Goal: Find specific page/section: Find specific page/section

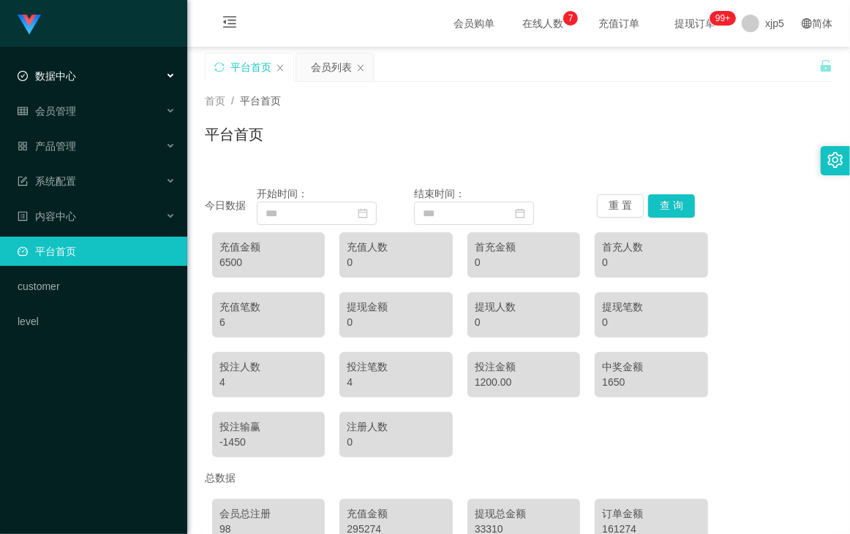
click at [79, 71] on div "数据中心" at bounding box center [93, 75] width 187 height 29
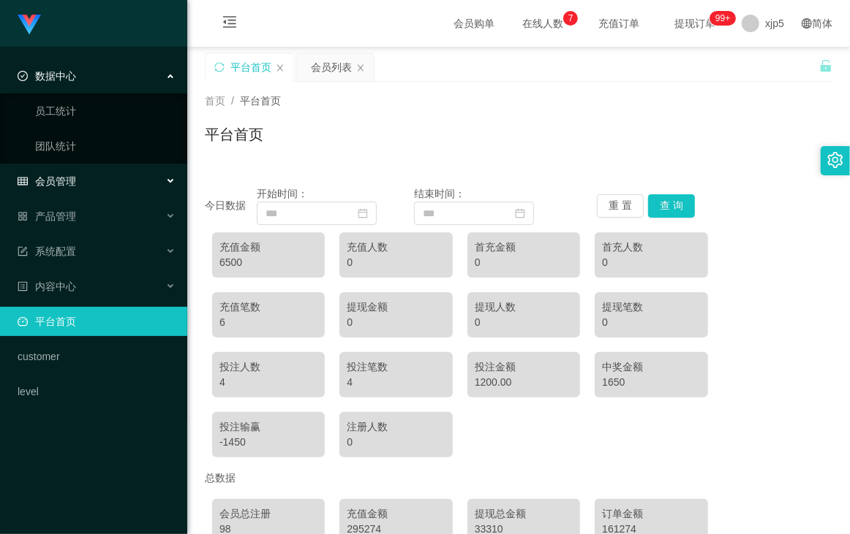
click at [61, 186] on span "会员管理" at bounding box center [47, 181] width 58 height 12
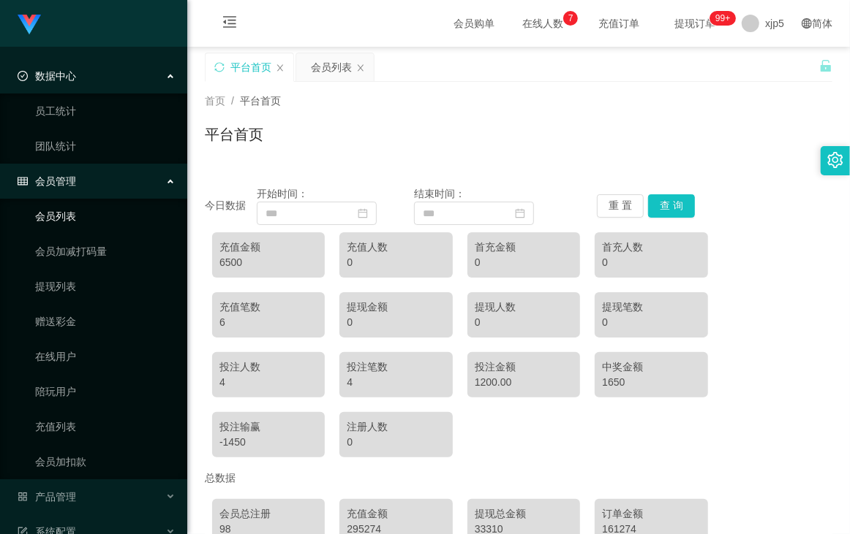
click at [75, 216] on link "会员列表" at bounding box center [105, 216] width 140 height 29
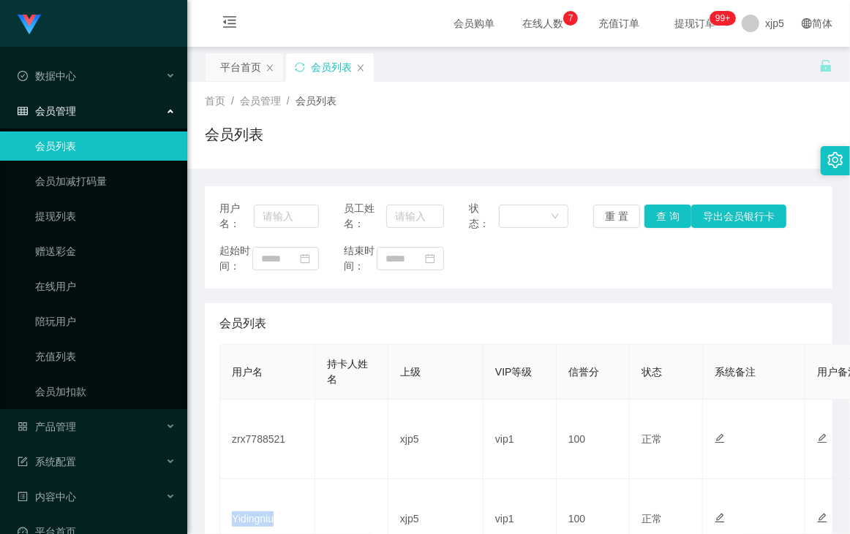
scroll to position [112, 0]
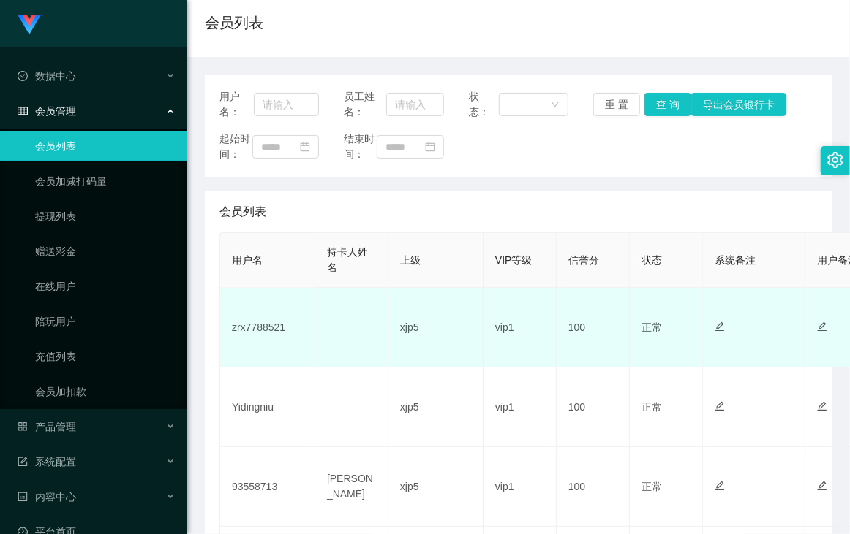
click at [268, 334] on td "zrx7788521" at bounding box center [267, 328] width 95 height 80
copy td "zrx7788521"
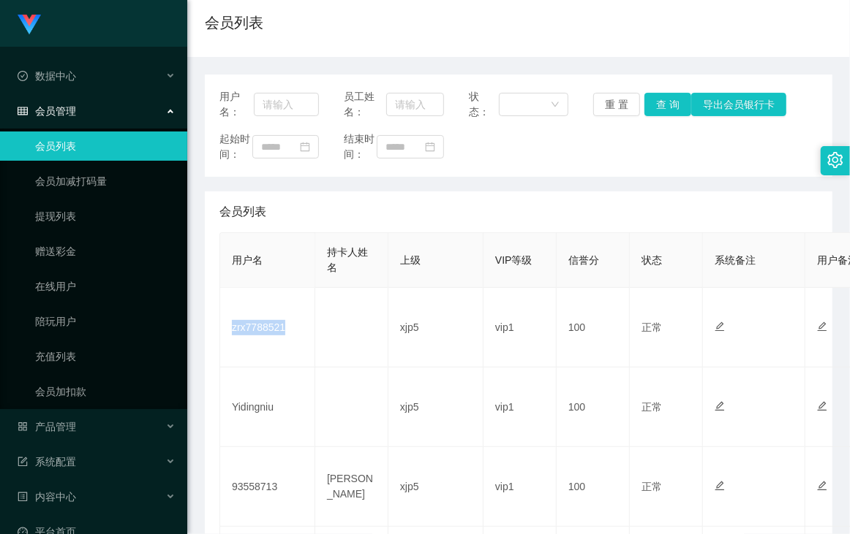
drag, startPoint x: 428, startPoint y: 181, endPoint x: 364, endPoint y: 128, distance: 83.1
click at [428, 177] on div "用户名： 员工姓名： 状态： 重 置 查 询 导出会员银行卡 起始时间： 结束时间：" at bounding box center [518, 126] width 627 height 102
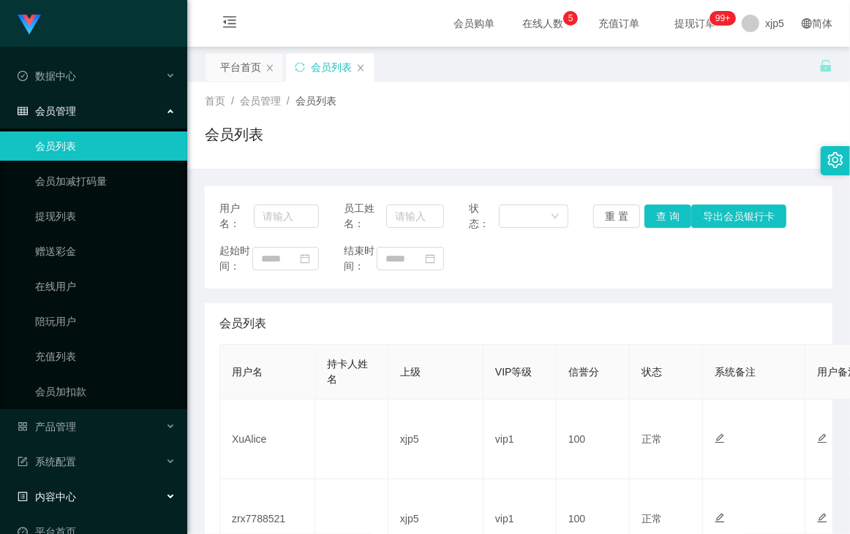
scroll to position [56, 0]
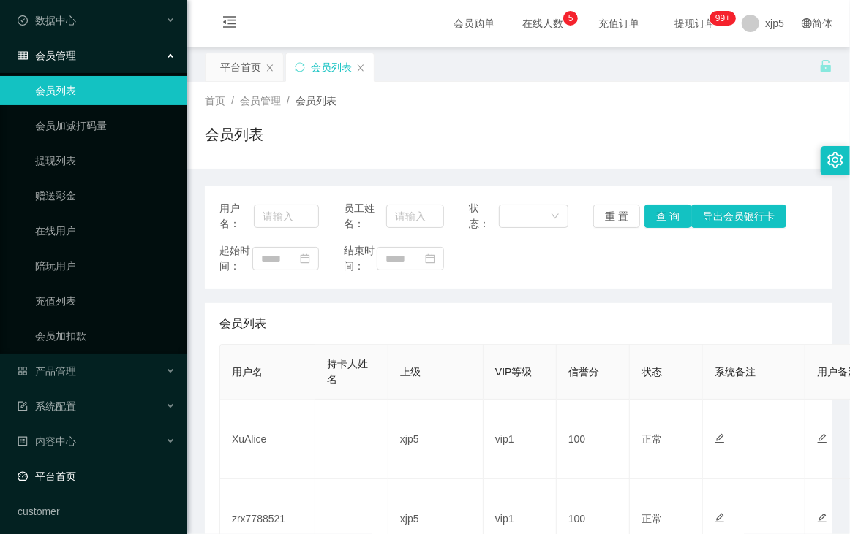
click at [88, 476] on link "平台首页" at bounding box center [97, 476] width 158 height 29
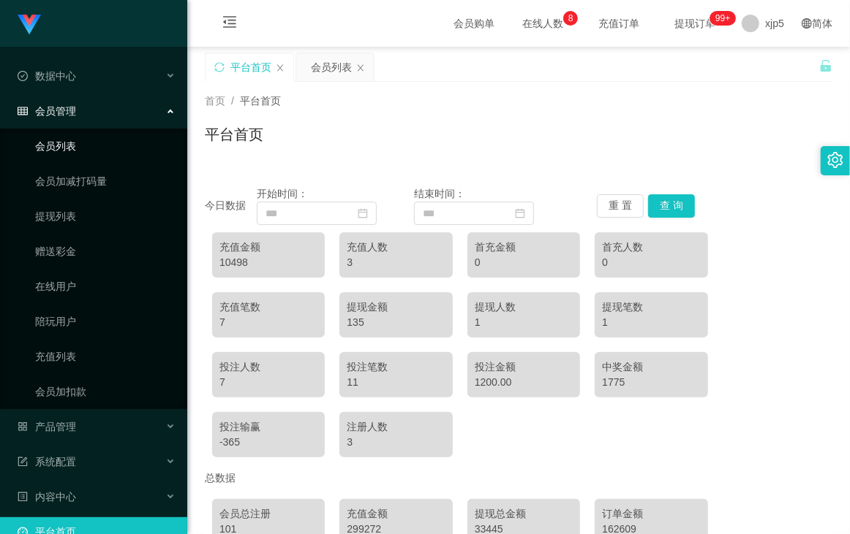
click at [85, 151] on link "会员列表" at bounding box center [105, 146] width 140 height 29
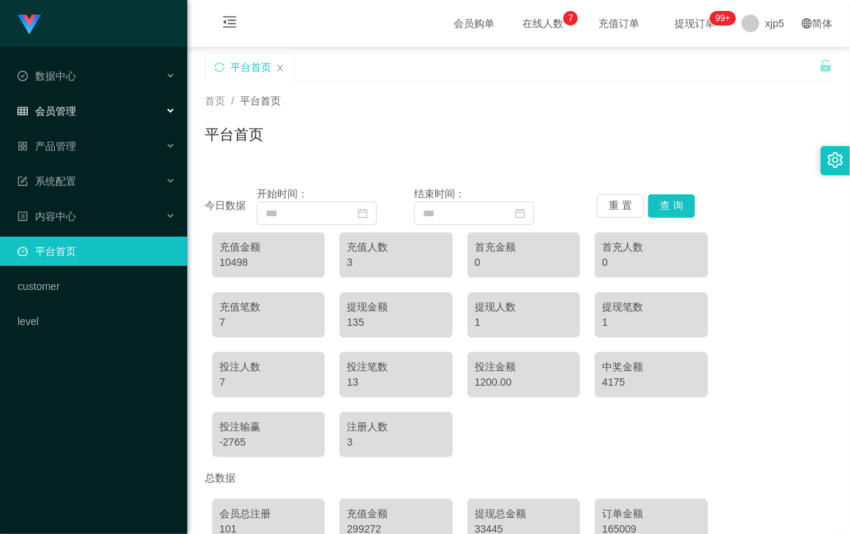
click at [98, 106] on div "会员管理" at bounding box center [93, 111] width 187 height 29
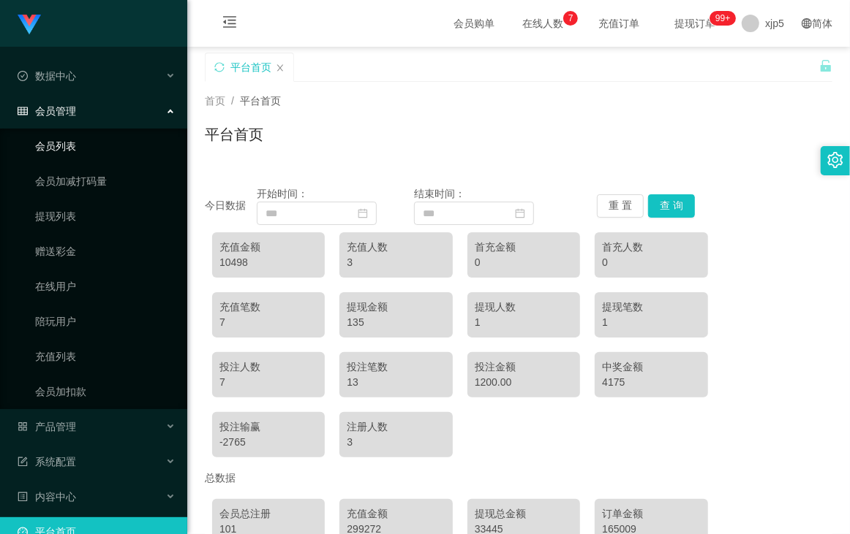
click at [105, 152] on link "会员列表" at bounding box center [105, 146] width 140 height 29
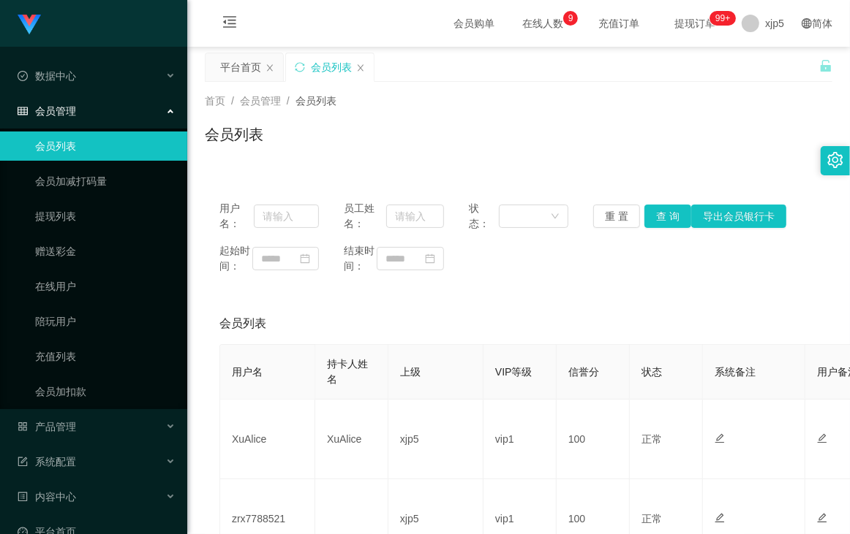
drag, startPoint x: 357, startPoint y: 101, endPoint x: 351, endPoint y: 92, distance: 10.5
click at [358, 100] on div "首页 / 会员管理 / 会员列表 /" at bounding box center [518, 101] width 627 height 15
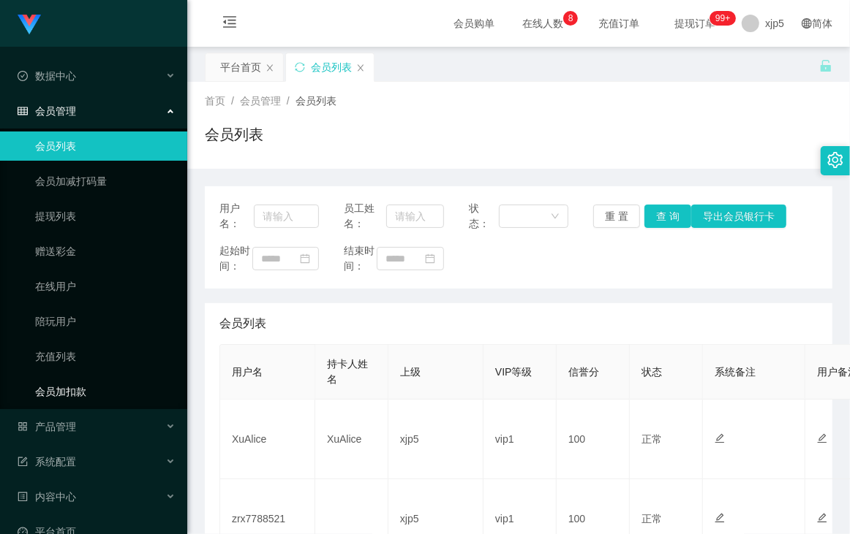
scroll to position [97, 0]
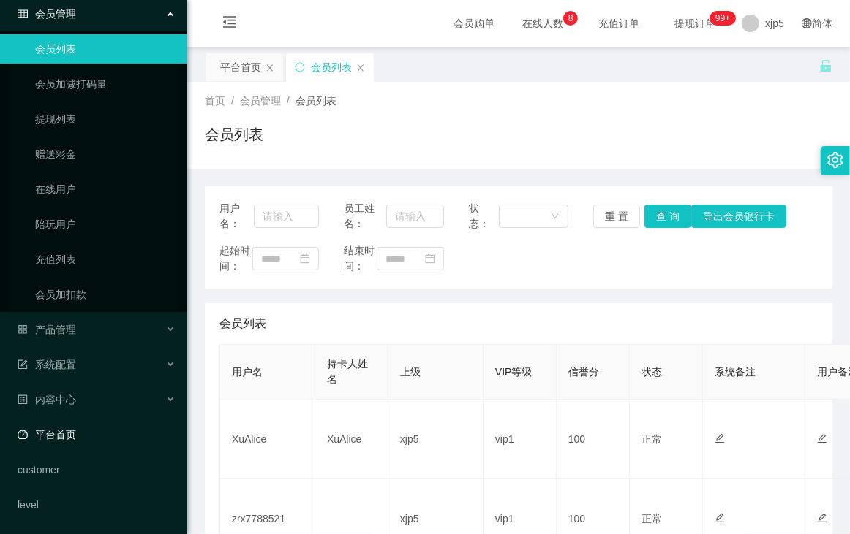
click at [97, 431] on link "平台首页" at bounding box center [97, 434] width 158 height 29
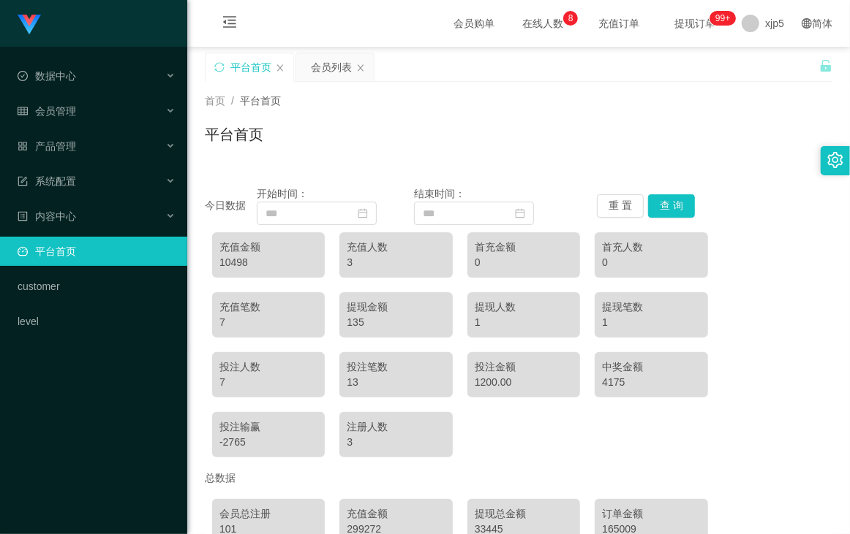
scroll to position [112, 0]
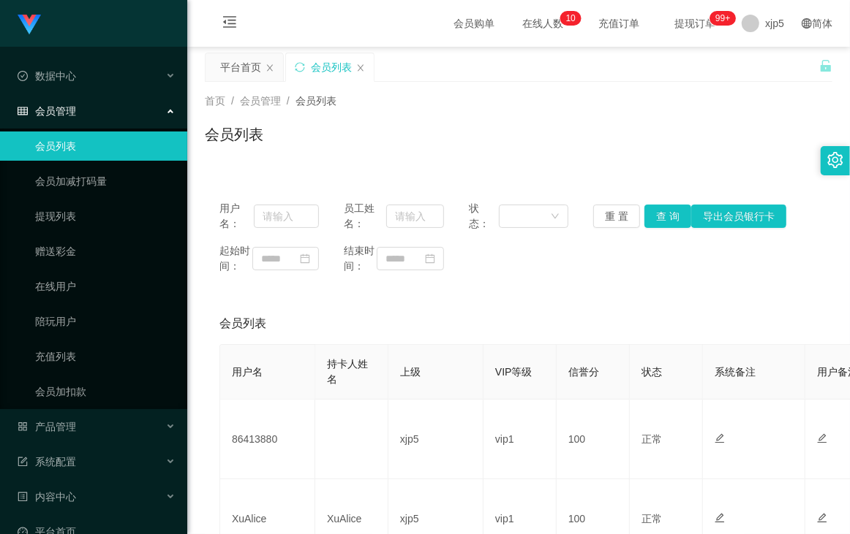
scroll to position [56, 0]
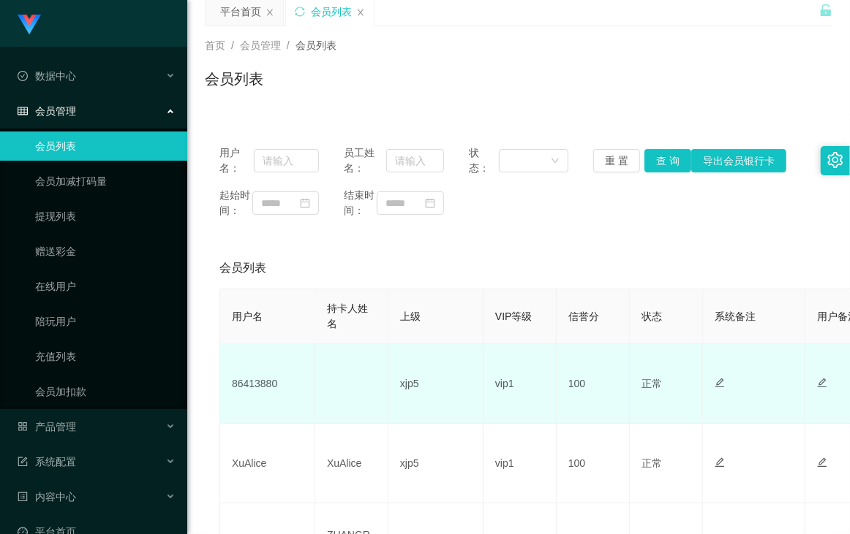
click at [253, 401] on td "86413880" at bounding box center [267, 384] width 95 height 80
copy td "86413880"
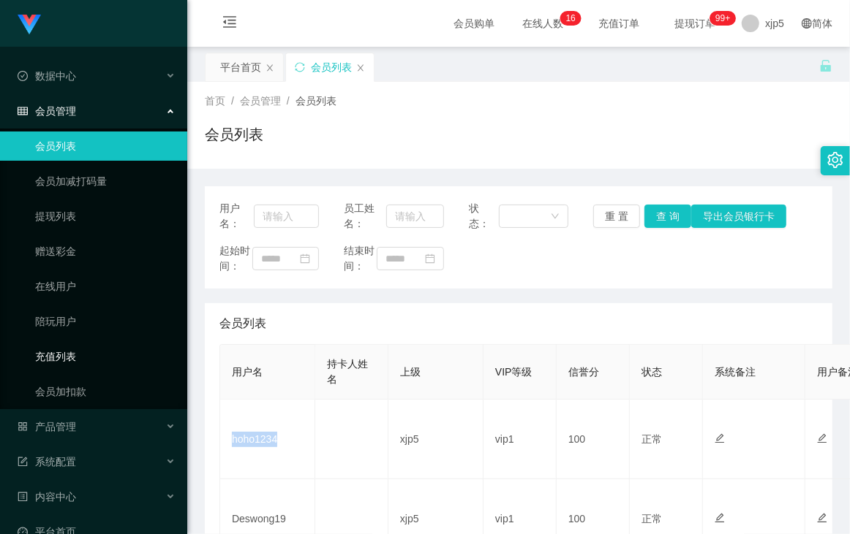
scroll to position [56, 0]
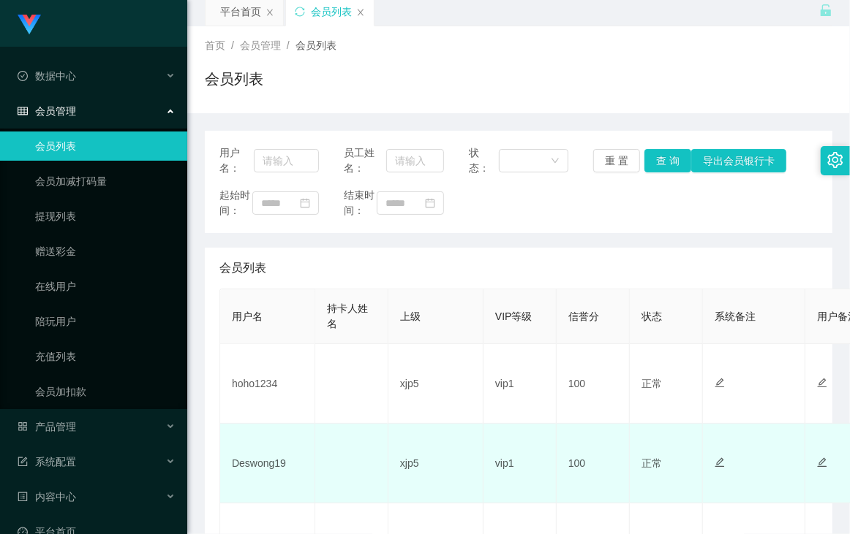
click at [238, 477] on td "Deswong19" at bounding box center [267, 464] width 95 height 80
copy td "Deswong19"
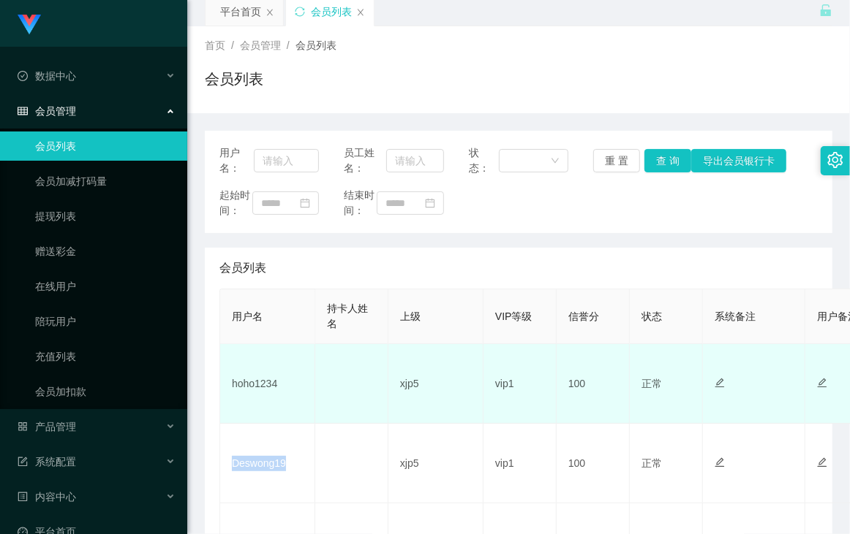
scroll to position [112, 0]
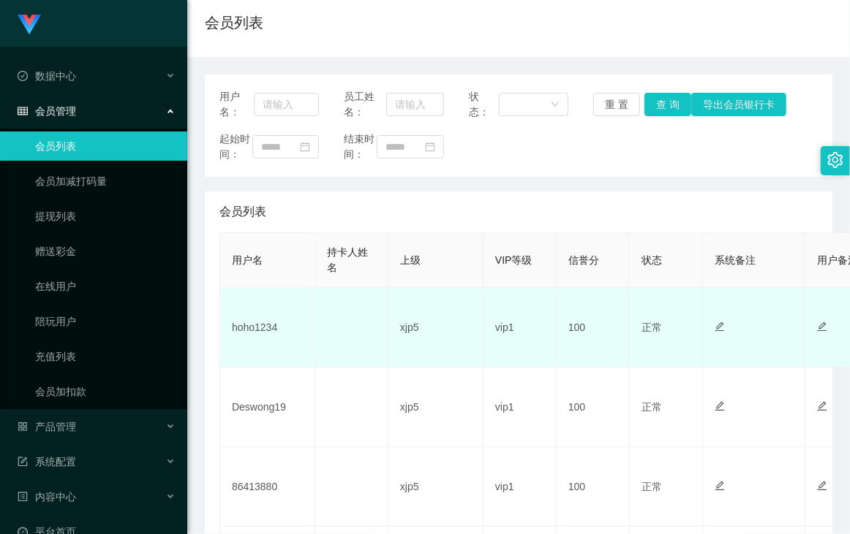
click at [268, 341] on td "hoho1234" at bounding box center [267, 328] width 95 height 80
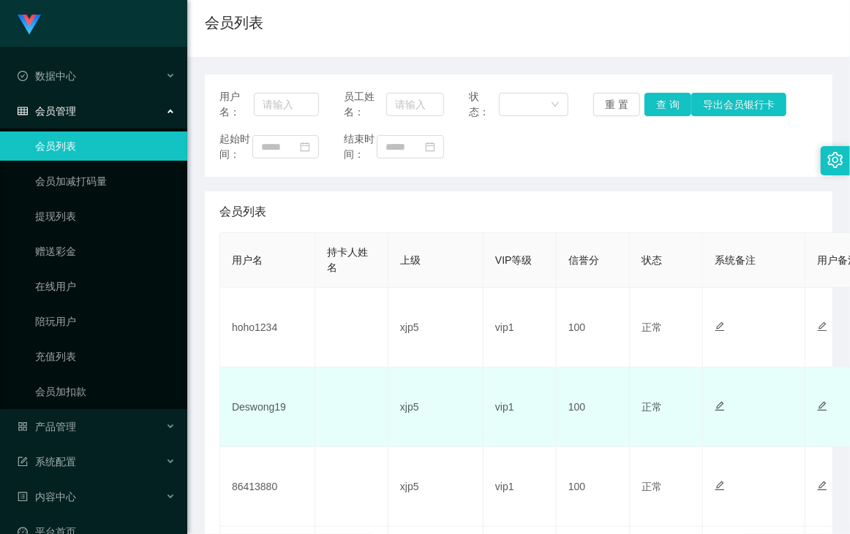
click at [256, 415] on td "Deswong19" at bounding box center [267, 408] width 95 height 80
copy td "Deswong19"
click at [268, 419] on td "Deswong19" at bounding box center [267, 408] width 95 height 80
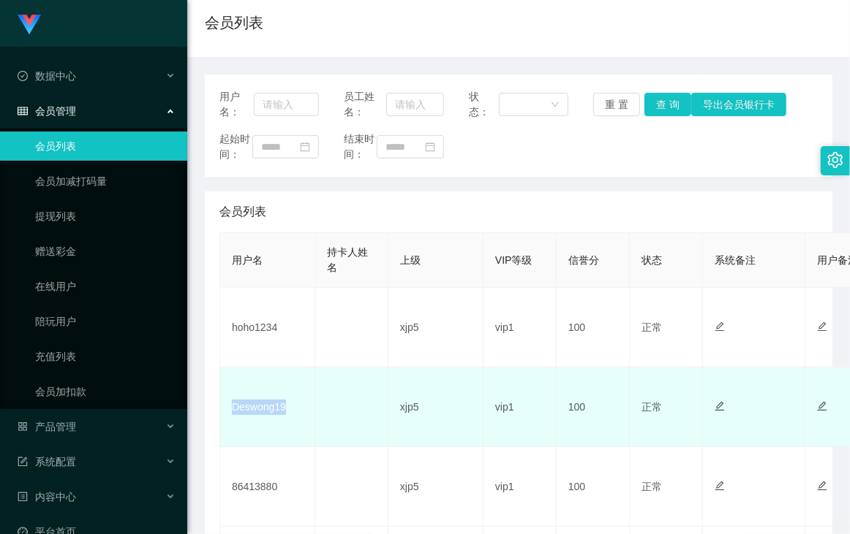
click at [275, 415] on td "Deswong19" at bounding box center [267, 408] width 95 height 80
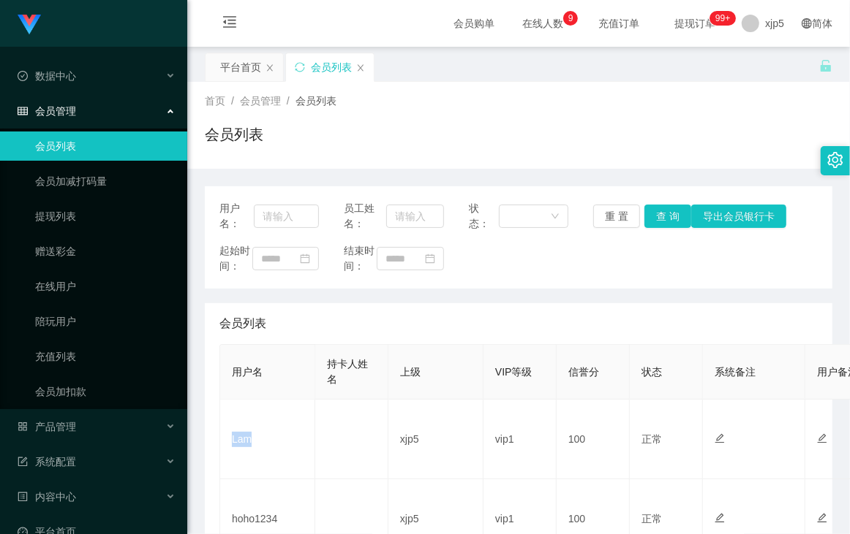
click at [524, 105] on div "首页 / 会员管理 / 会员列表 /" at bounding box center [518, 101] width 627 height 15
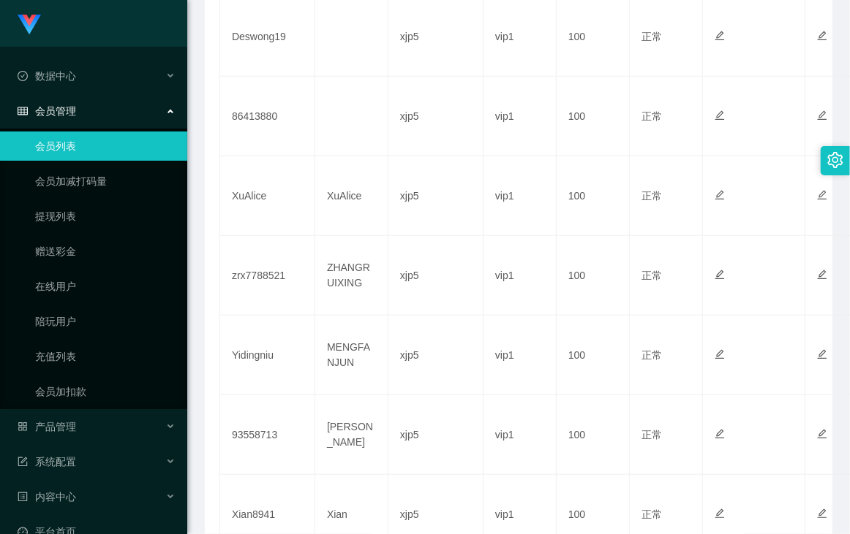
scroll to position [619, 0]
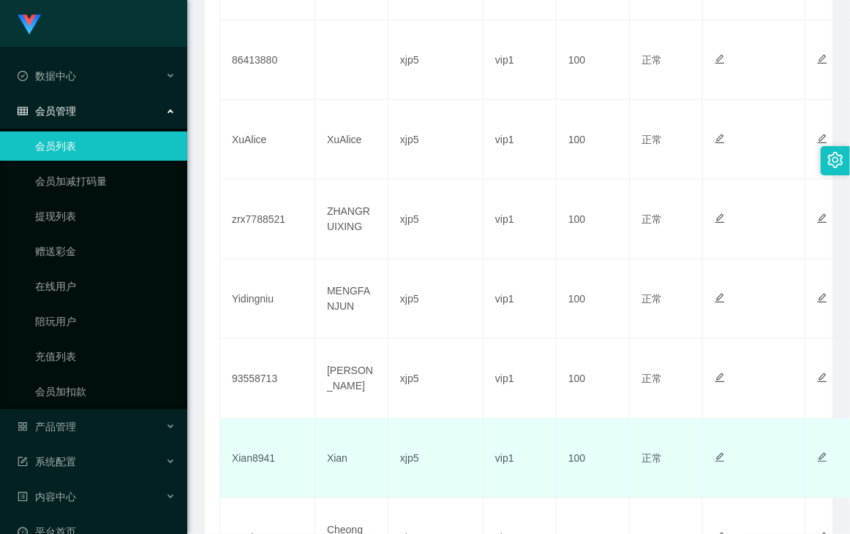
click at [255, 470] on td "Xian8941" at bounding box center [267, 459] width 95 height 80
copy td "Xian8941"
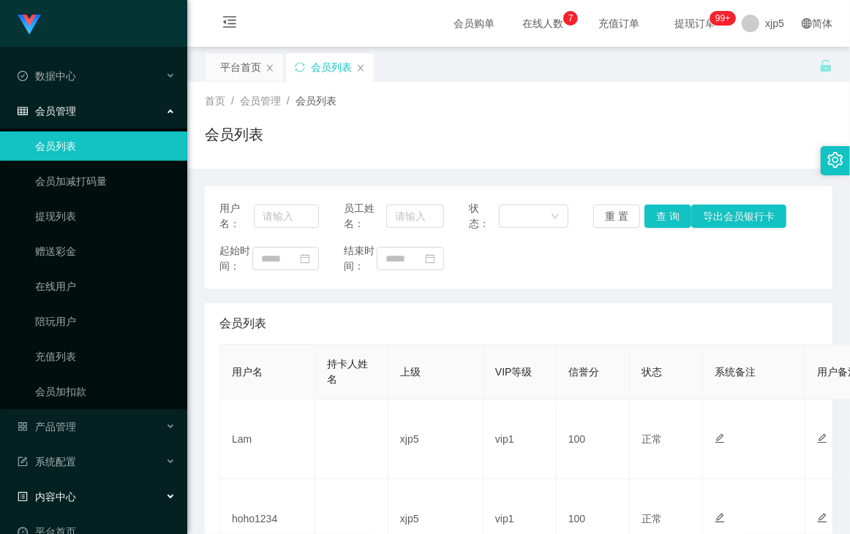
scroll to position [97, 0]
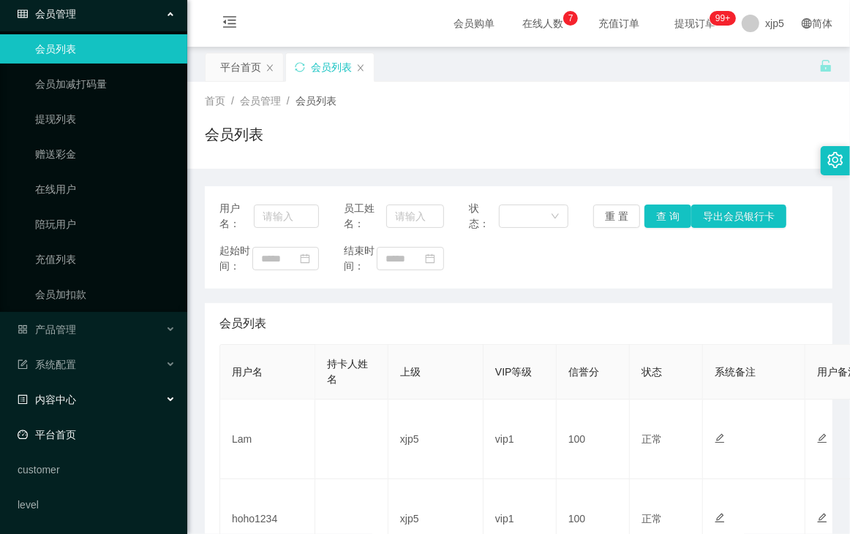
click at [110, 428] on link "平台首页" at bounding box center [97, 434] width 158 height 29
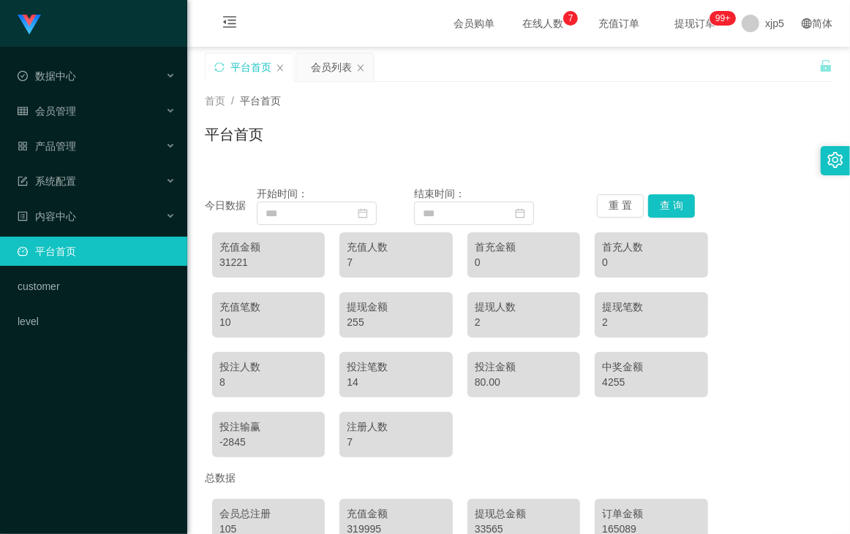
scroll to position [112, 0]
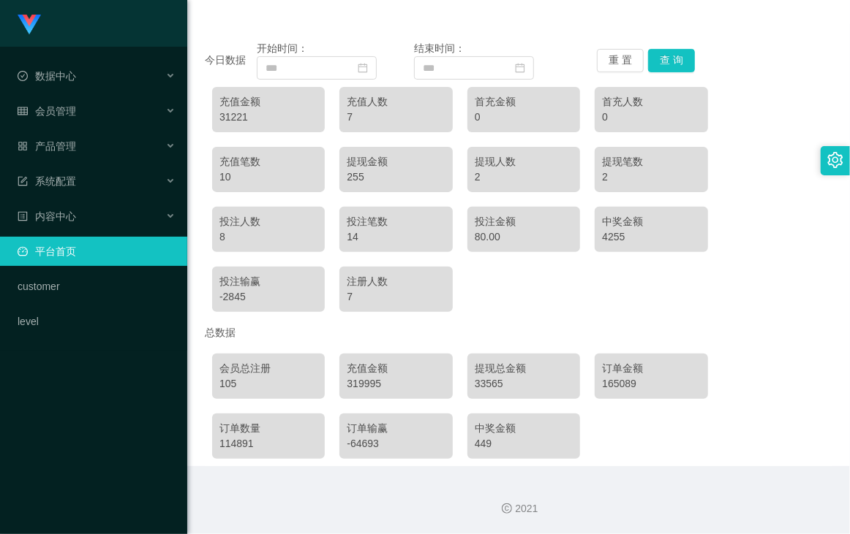
click at [548, 36] on div "今日数据 开始时间： 结束时间： 重 置 查 询 充值金额 31221 充值人数 7 首充金额 0 首充人数 0 充值笔数 10 提现金额 255 提现人数 …" at bounding box center [518, 244] width 627 height 443
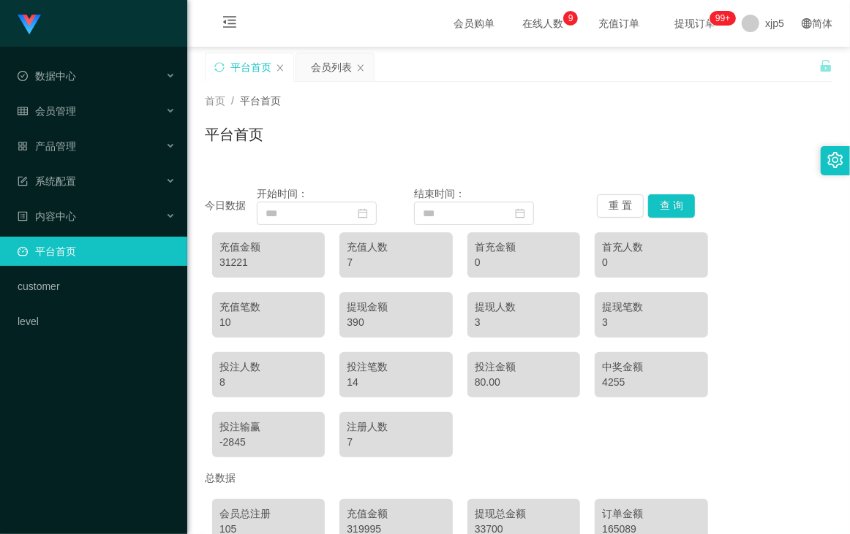
scroll to position [146, 0]
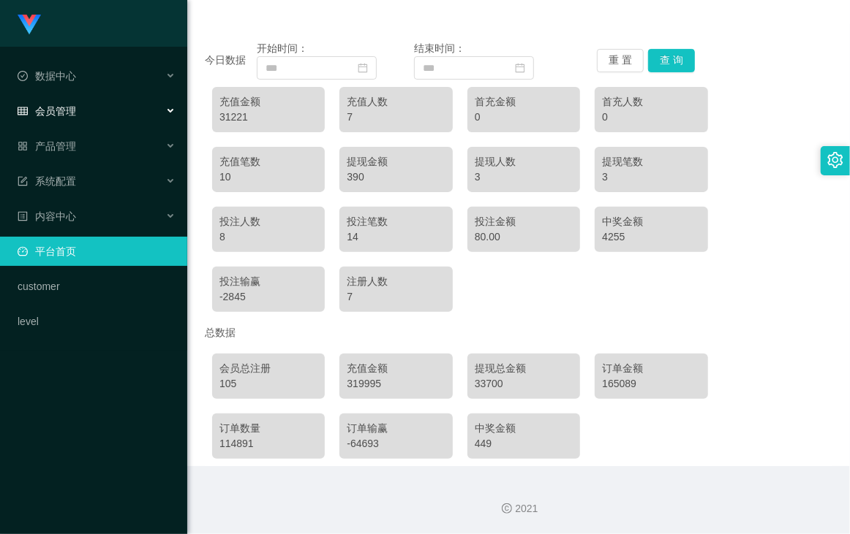
click at [94, 117] on div "会员管理" at bounding box center [93, 111] width 187 height 29
